Goal: Transaction & Acquisition: Download file/media

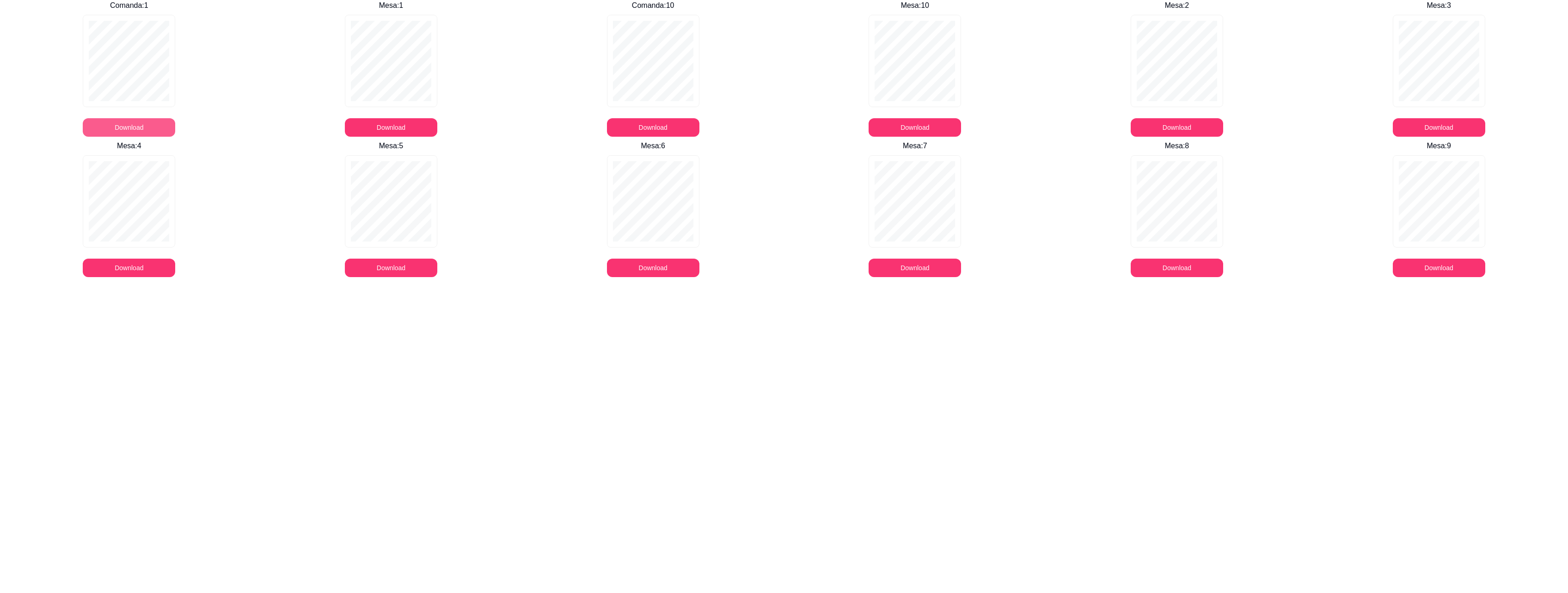
click at [133, 123] on button "Download" at bounding box center [129, 127] width 93 height 18
click at [175, 127] on button "Download" at bounding box center [129, 127] width 93 height 18
click at [175, 121] on button "Download" at bounding box center [129, 127] width 93 height 18
click at [120, 127] on button "Download" at bounding box center [129, 127] width 93 height 18
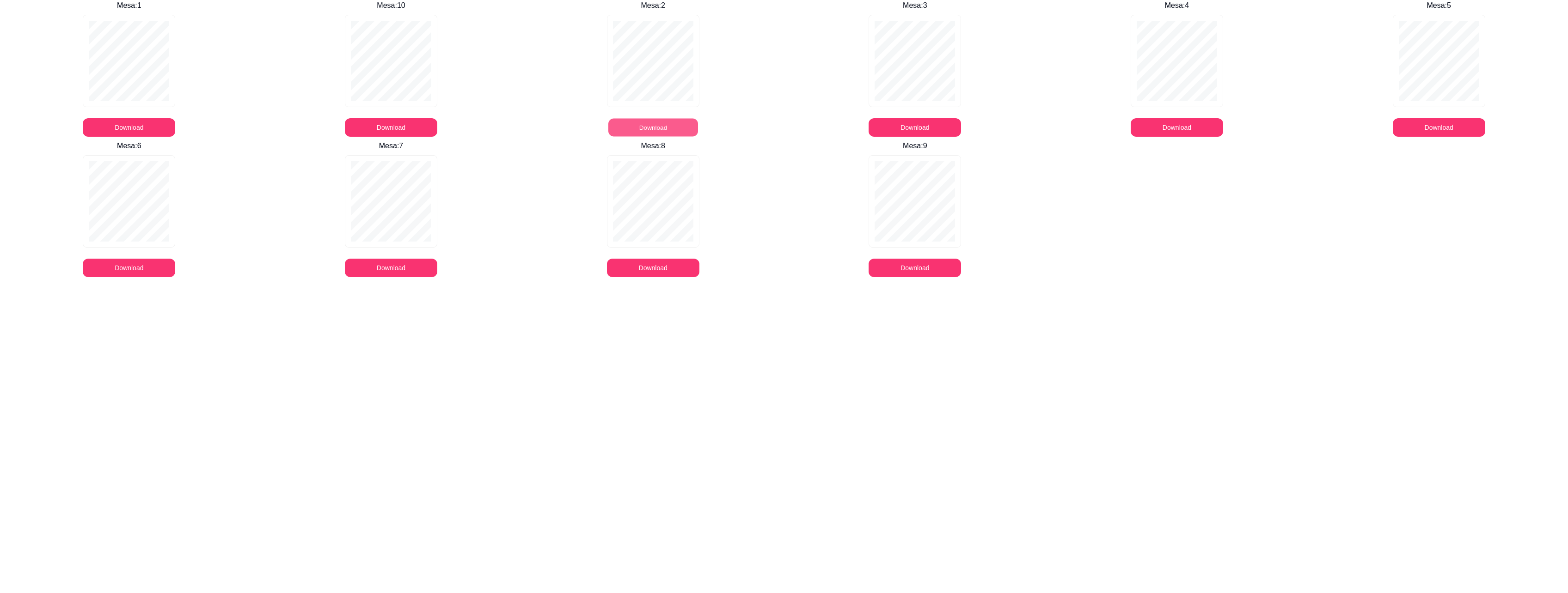
click at [636, 130] on button "Download" at bounding box center [653, 127] width 89 height 18
